Goal: Task Accomplishment & Management: Use online tool/utility

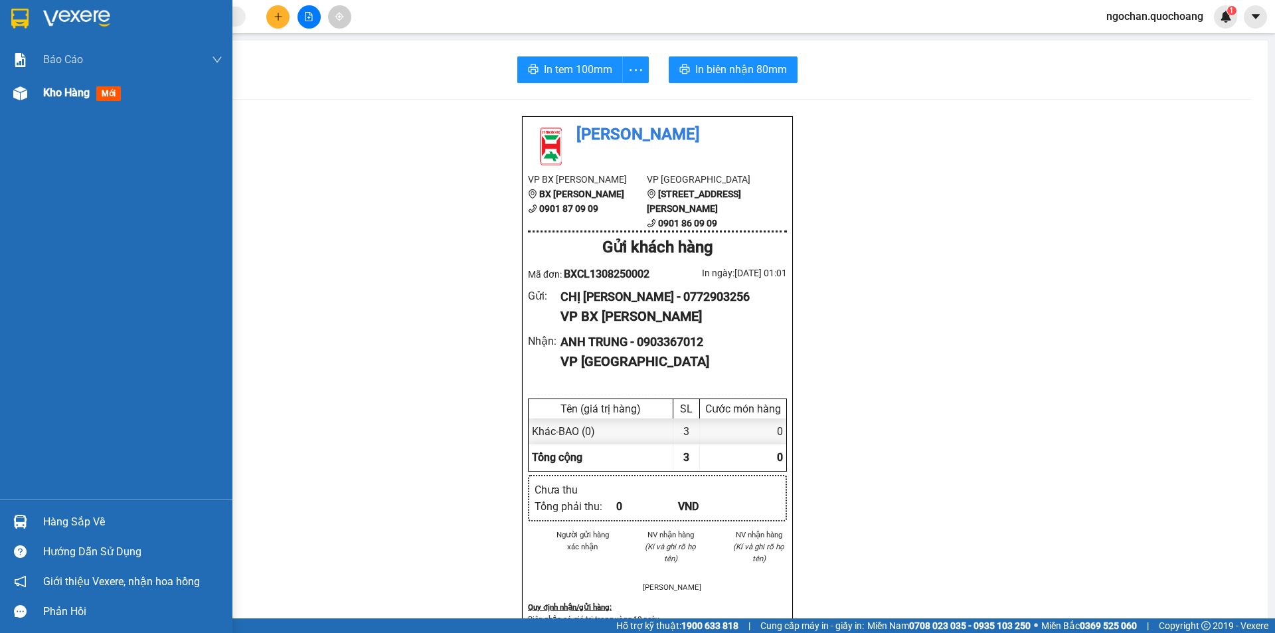
click at [21, 91] on img at bounding box center [20, 93] width 14 height 14
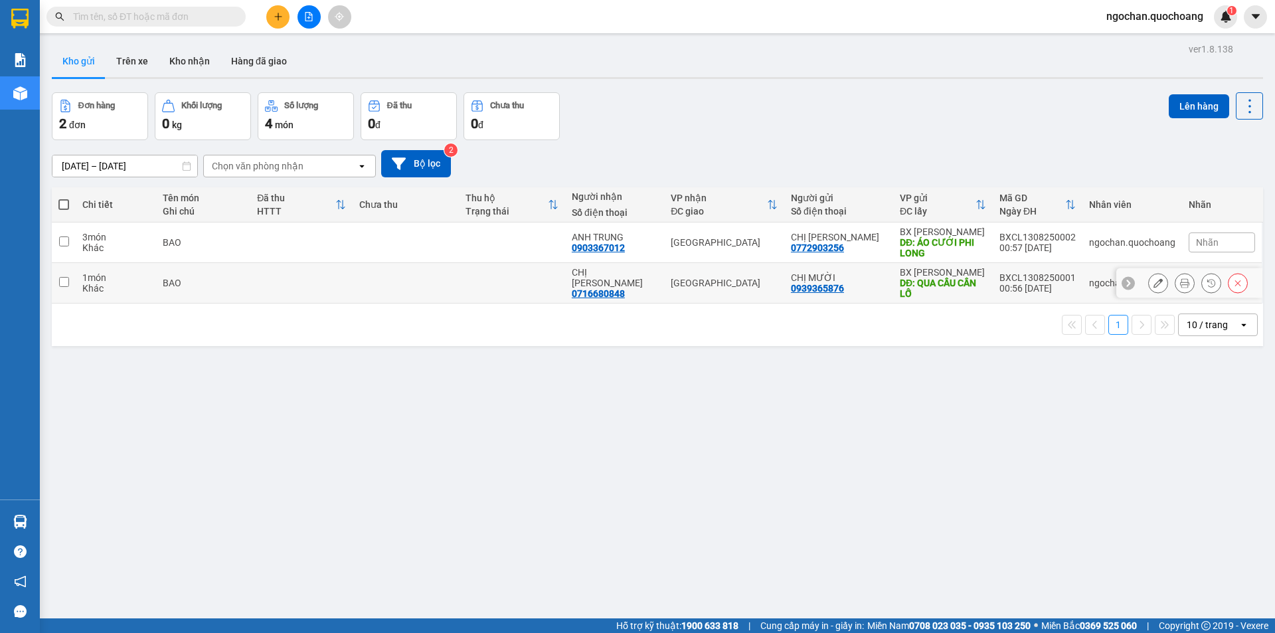
click at [66, 282] on input "checkbox" at bounding box center [64, 282] width 10 height 10
checkbox input "true"
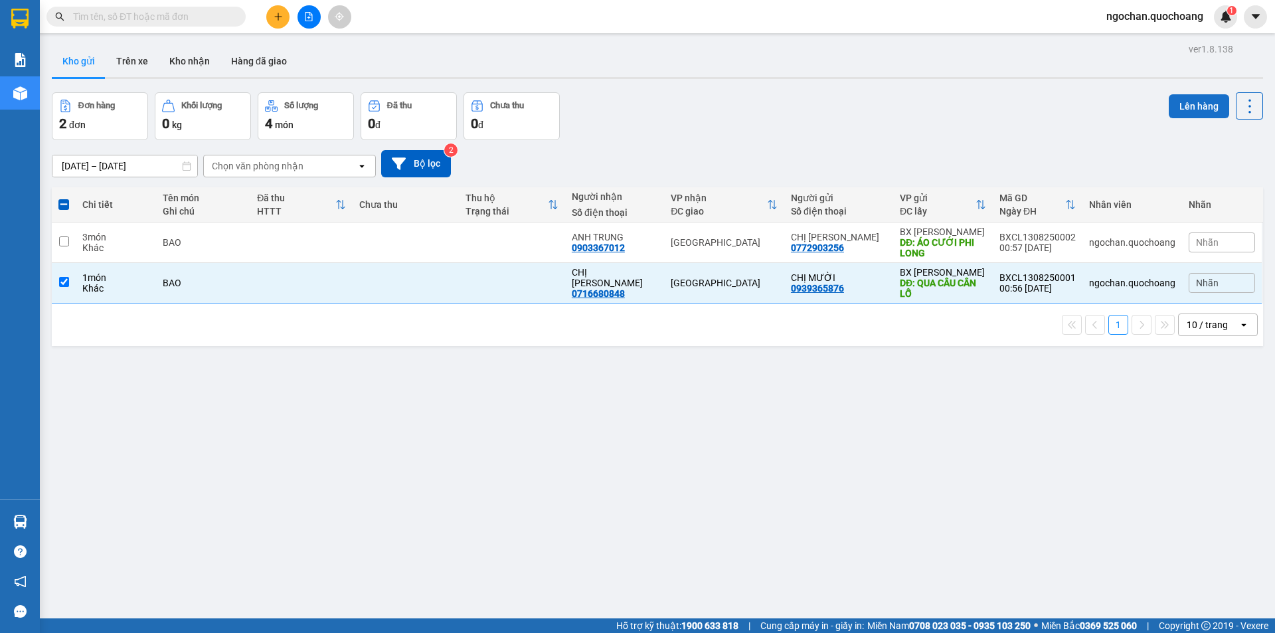
click at [1199, 104] on button "Lên hàng" at bounding box center [1199, 106] width 60 height 24
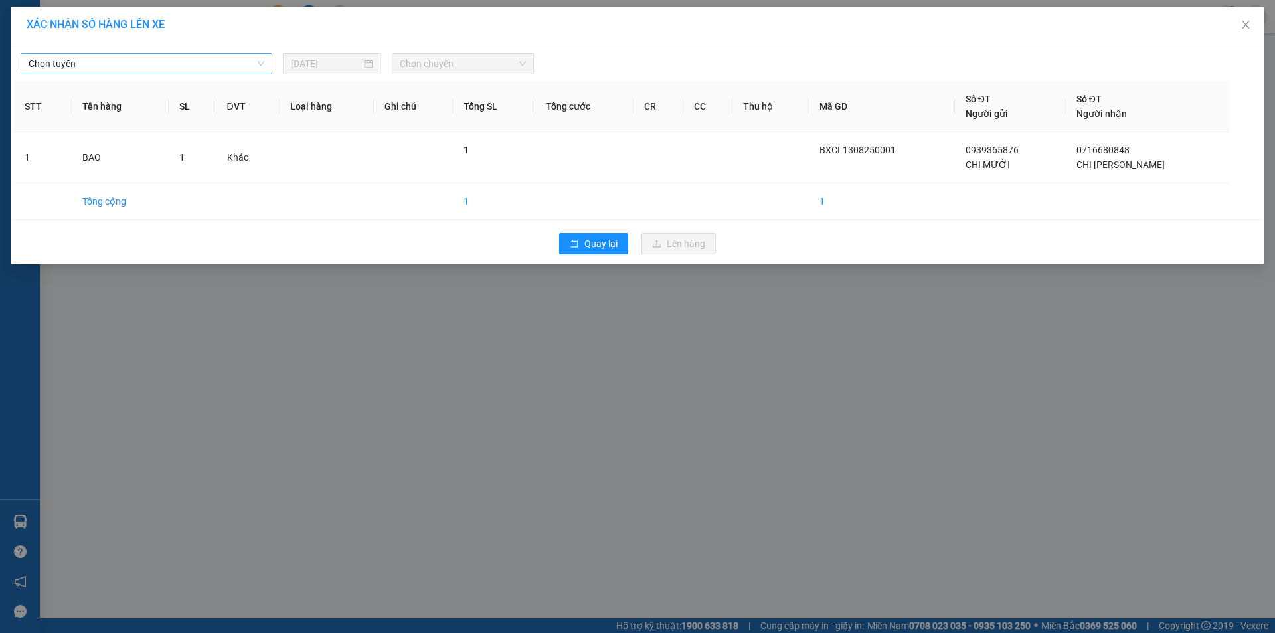
drag, startPoint x: 262, startPoint y: 63, endPoint x: 256, endPoint y: 67, distance: 7.2
click at [262, 64] on span "Chọn tuyến" at bounding box center [147, 64] width 236 height 20
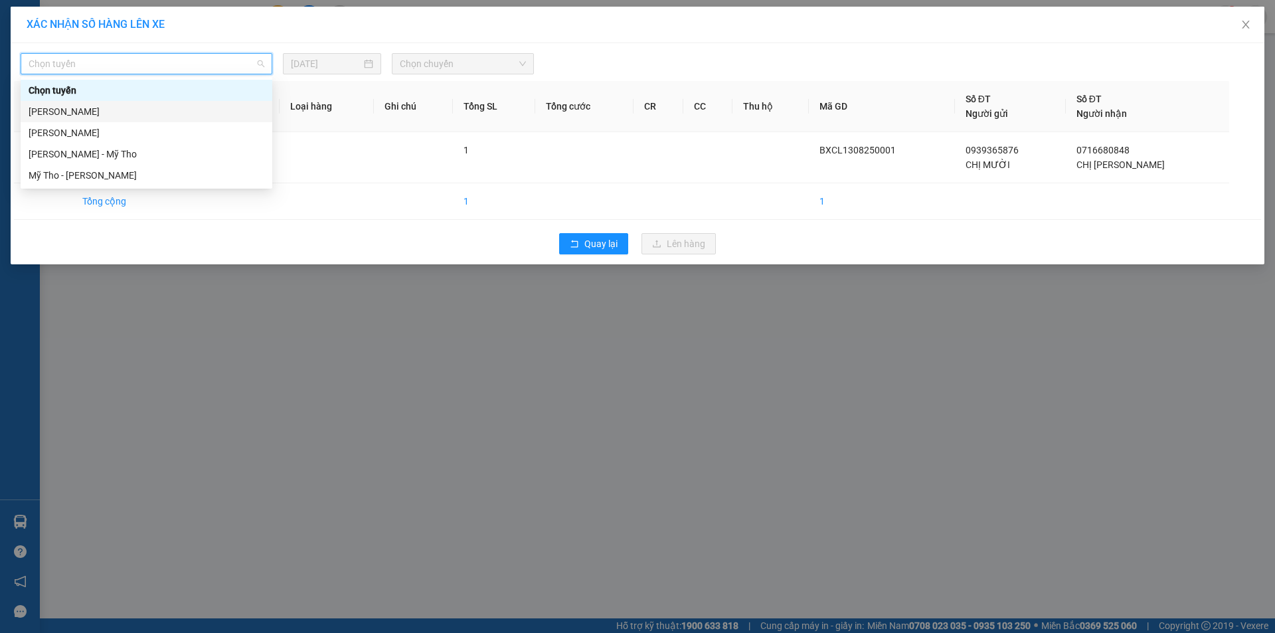
click at [154, 114] on div "[PERSON_NAME]" at bounding box center [147, 111] width 236 height 15
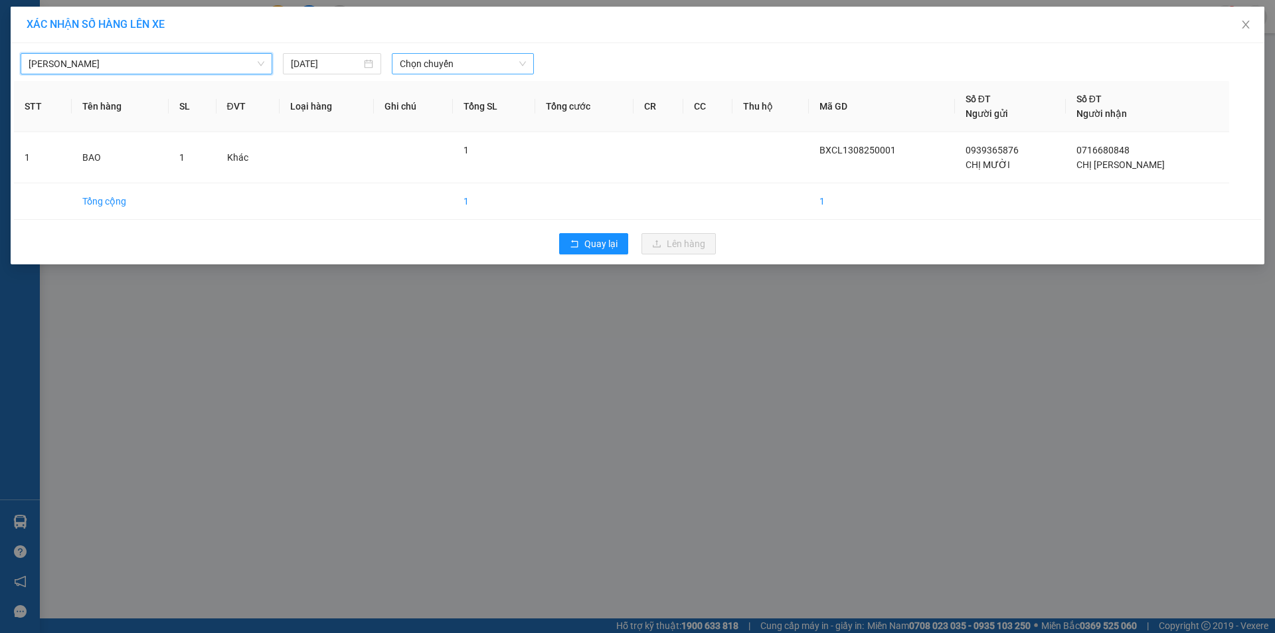
click at [522, 68] on span "Chọn chuyến" at bounding box center [463, 64] width 126 height 20
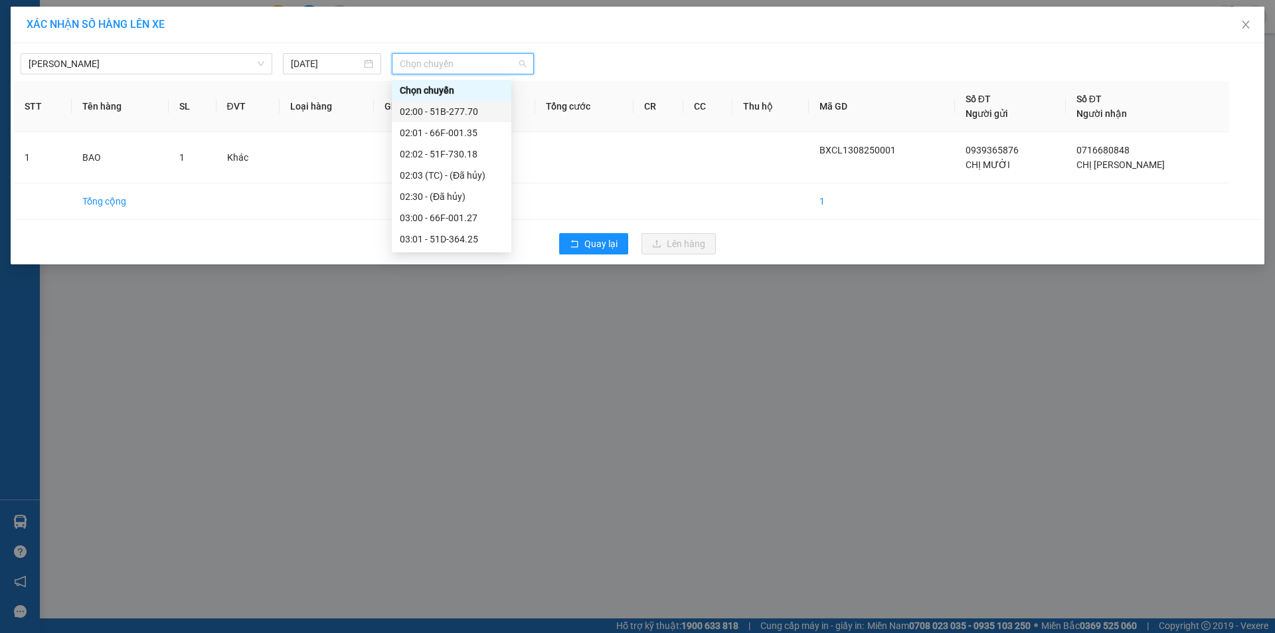
click at [482, 111] on div "02:00 - 51B-277.70" at bounding box center [452, 111] width 104 height 15
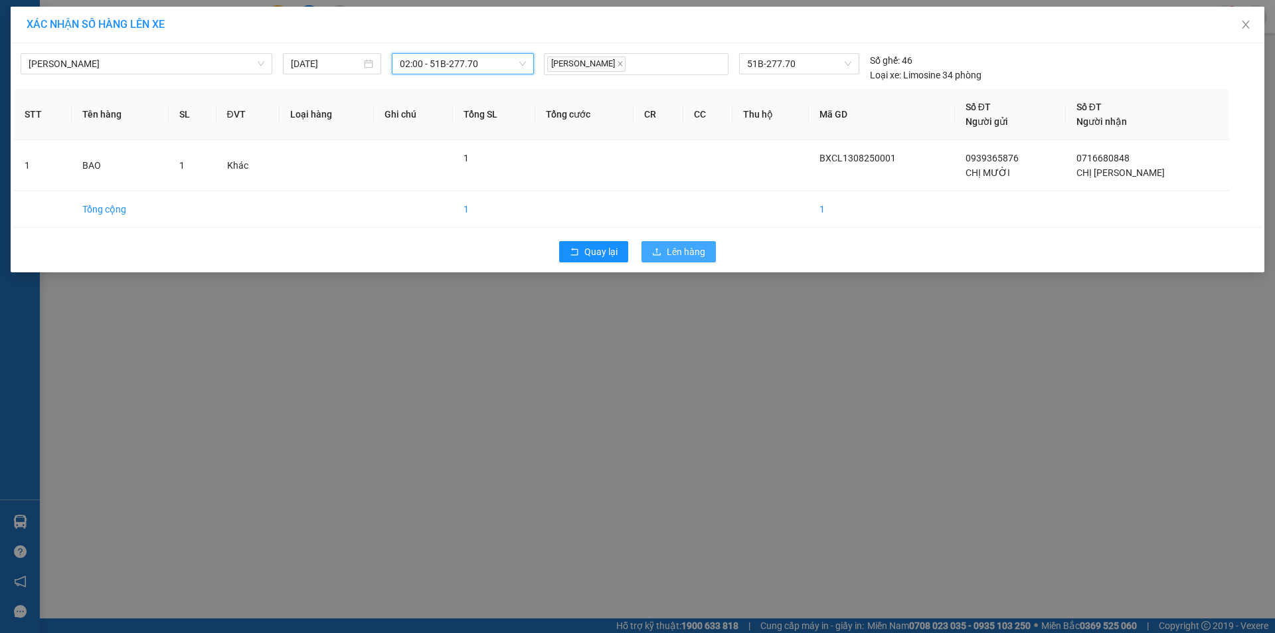
click at [689, 249] on span "Lên hàng" at bounding box center [686, 251] width 39 height 15
